Goal: Information Seeking & Learning: Learn about a topic

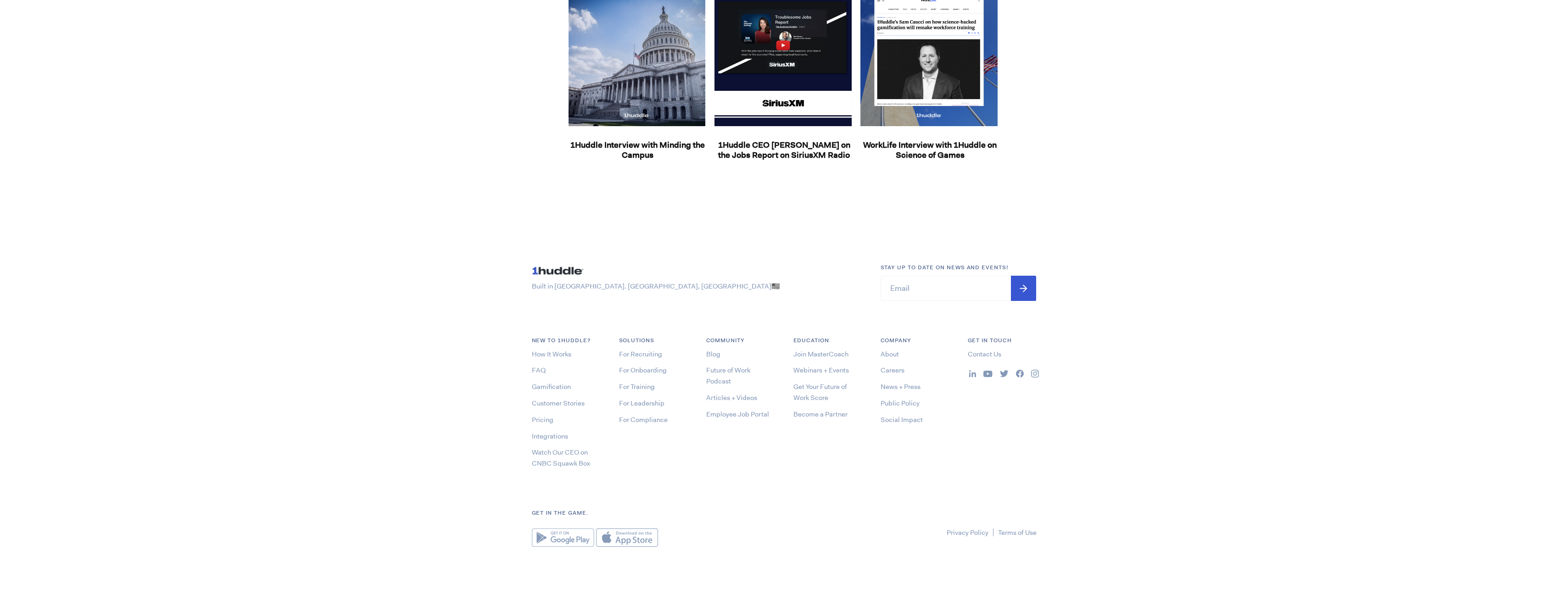
drag, startPoint x: 448, startPoint y: 94, endPoint x: 442, endPoint y: 308, distance: 214.1
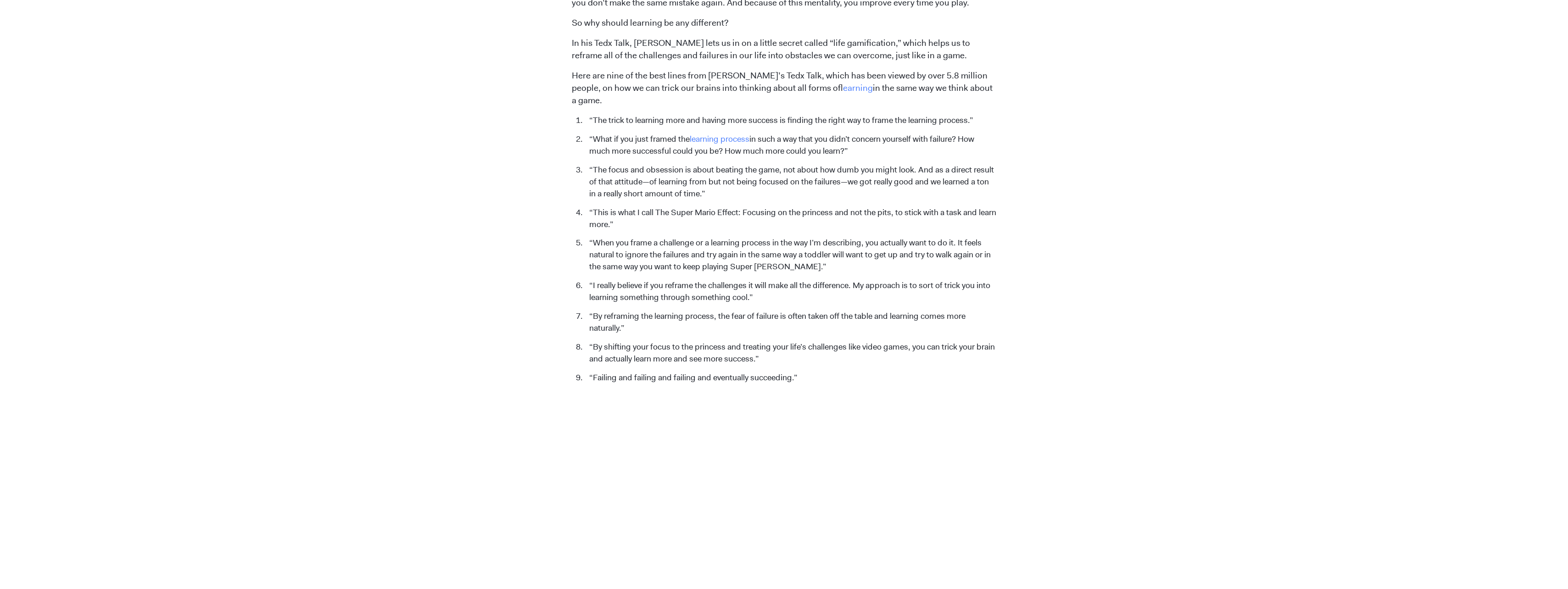
scroll to position [1078, 0]
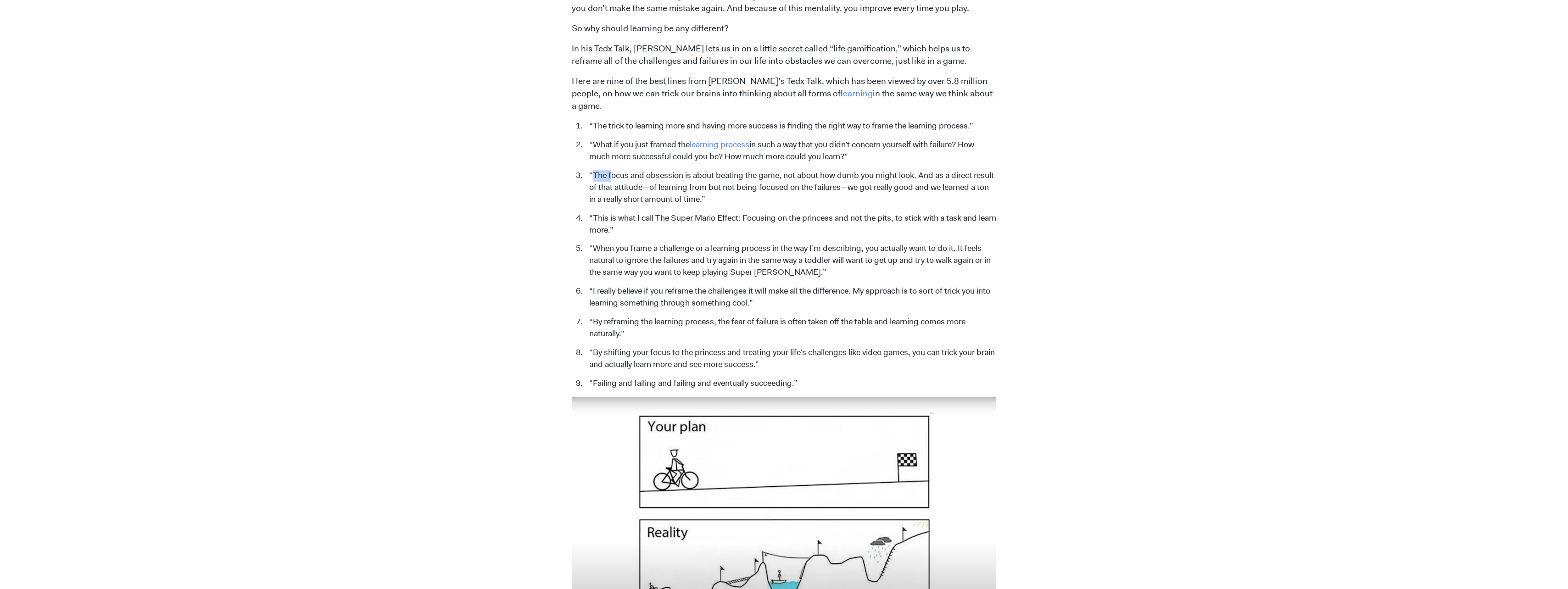
drag, startPoint x: 591, startPoint y: 162, endPoint x: 612, endPoint y: 160, distance: 21.1
click at [612, 170] on li "“The focus and obsession is about beating the game, not about how dumb you migh…" at bounding box center [790, 188] width 412 height 36
drag, startPoint x: 612, startPoint y: 160, endPoint x: 599, endPoint y: 181, distance: 24.7
click at [599, 181] on li "“The focus and obsession is about beating the game, not about how dumb you migh…" at bounding box center [790, 188] width 412 height 36
drag, startPoint x: 588, startPoint y: 163, endPoint x: 916, endPoint y: 160, distance: 328.0
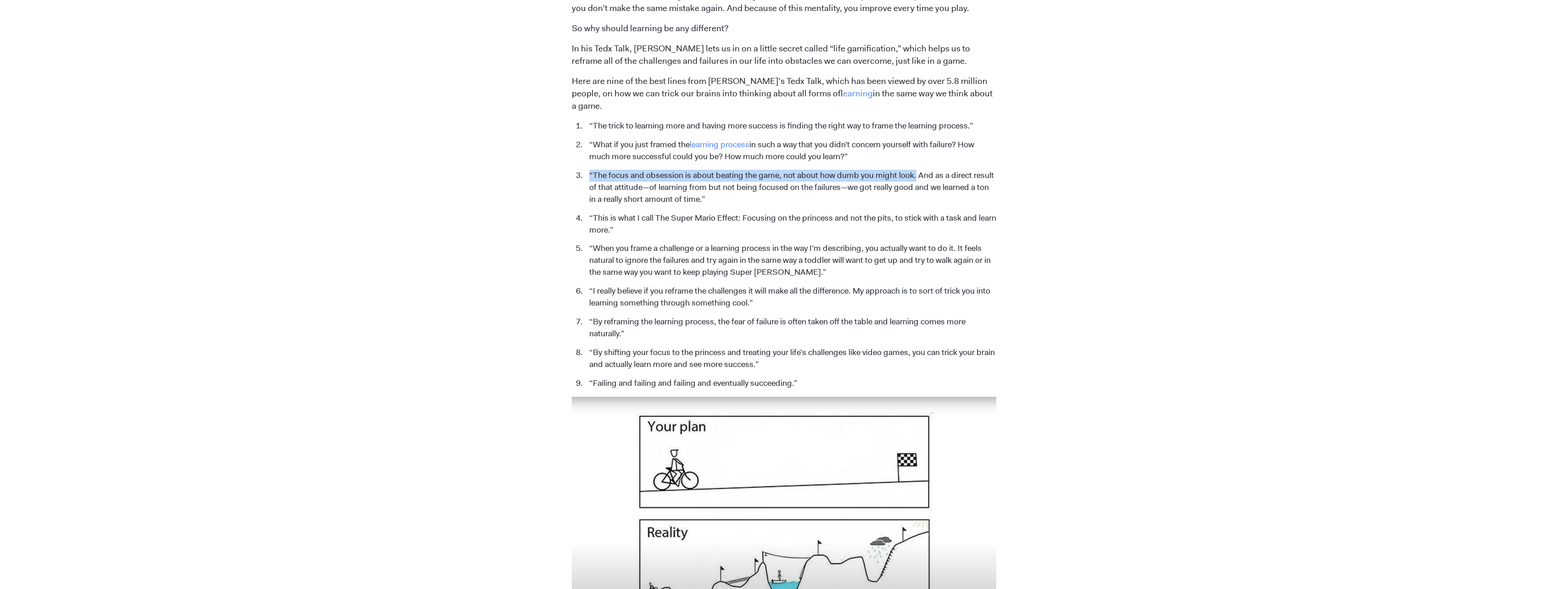
click at [916, 170] on li "“The focus and obsession is about beating the game, not about how dumb you migh…" at bounding box center [790, 188] width 412 height 36
copy li "“The focus and obsession is about beating the game, not about how dumb you migh…"
click at [947, 175] on li "“The focus and obsession is about beating the game, not about how dumb you migh…" at bounding box center [790, 188] width 412 height 36
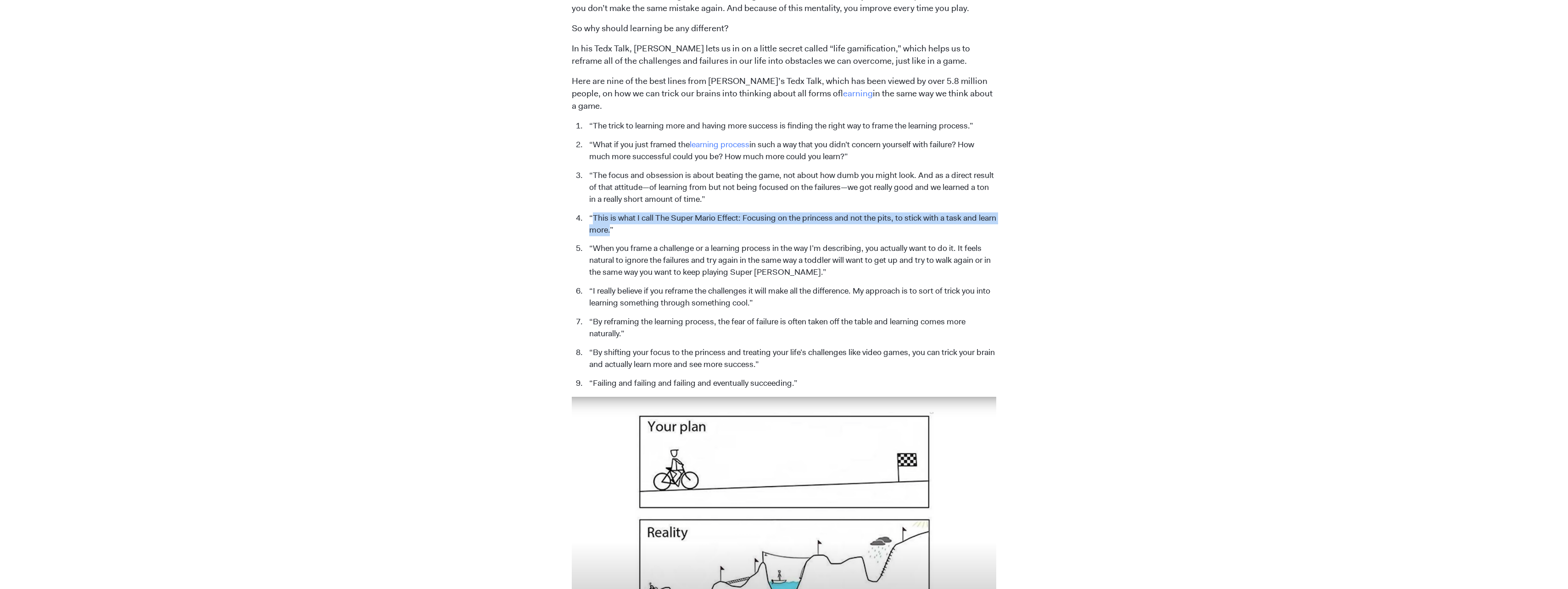
drag, startPoint x: 631, startPoint y: 219, endPoint x: 592, endPoint y: 209, distance: 40.3
click at [592, 212] on li "“This is what I call The Super Mario Effect: Focusing on the princess and not t…" at bounding box center [790, 224] width 412 height 24
copy li "This is what I call The Super Mario Effect: Focusing on the princess and not th…"
